Goal: Find specific page/section: Find specific page/section

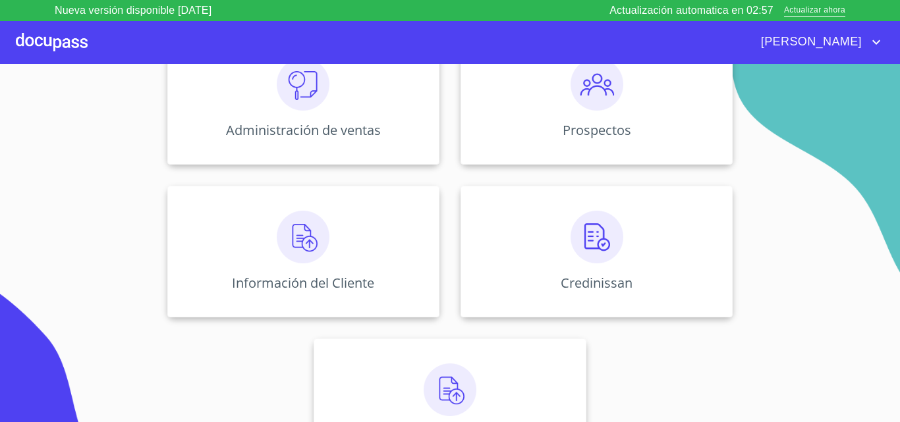
scroll to position [211, 0]
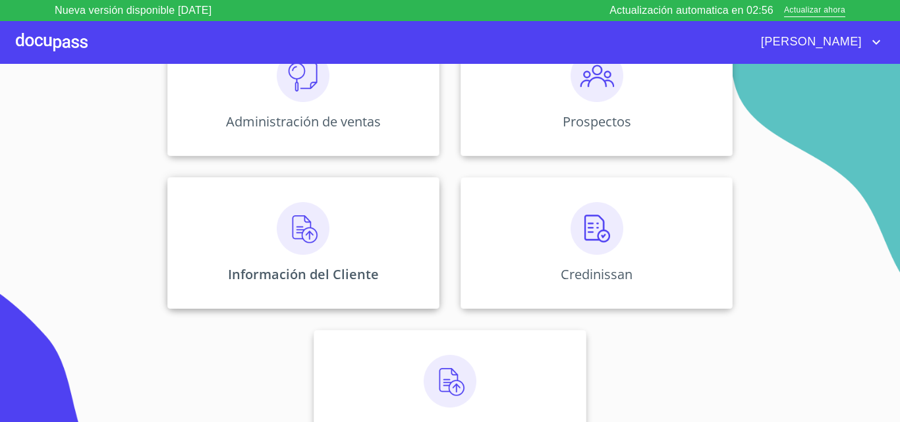
click at [310, 250] on img at bounding box center [303, 228] width 53 height 53
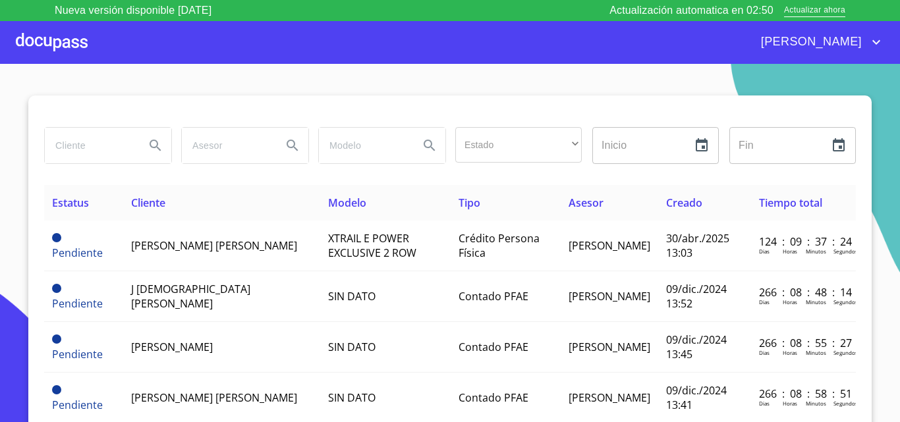
click at [97, 148] on input "search" at bounding box center [90, 146] width 90 height 36
click at [152, 146] on icon "Search" at bounding box center [155, 145] width 11 height 11
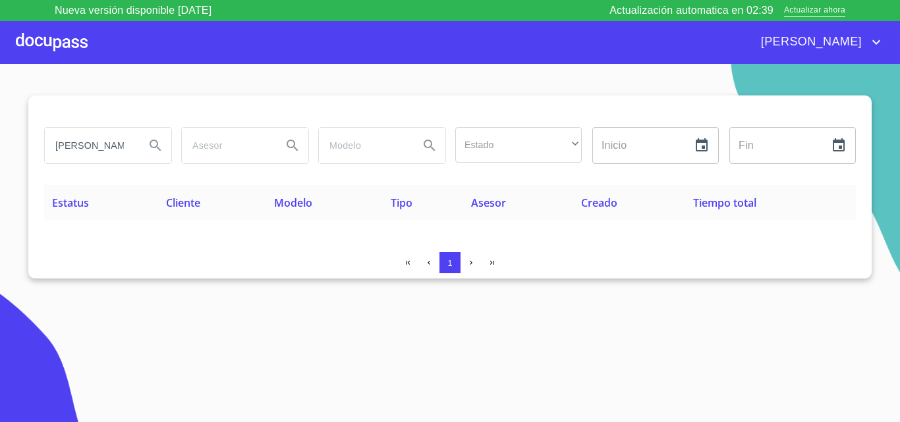
click at [117, 146] on input "[PERSON_NAME]" at bounding box center [90, 146] width 90 height 36
type input "[PERSON_NAME]"
click at [159, 142] on icon "Search" at bounding box center [156, 146] width 16 height 16
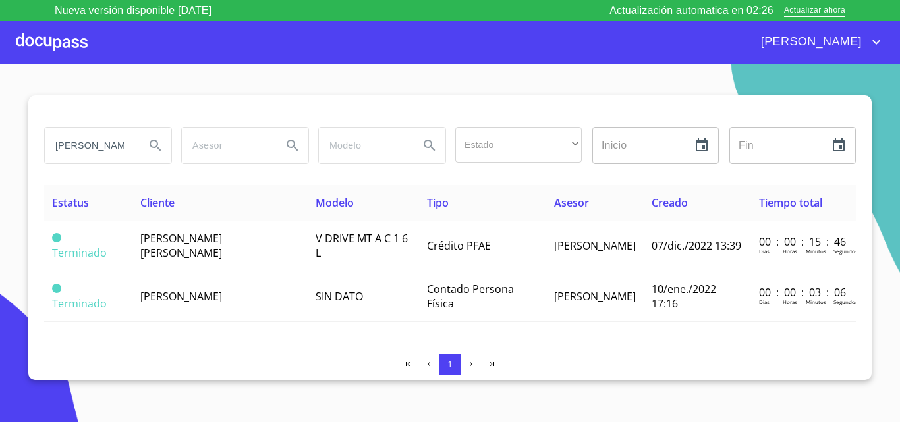
click at [879, 43] on icon "account of current user" at bounding box center [876, 42] width 16 height 16
click at [869, 43] on li "Salir" at bounding box center [862, 42] width 43 height 24
